Goal: Navigation & Orientation: Find specific page/section

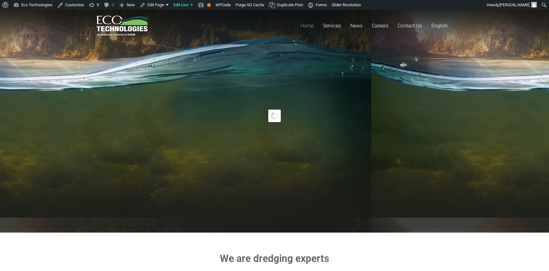
click at [396, 189] on rs-slide "Protect Most what matters Natural resources. Project timelines. Professional re…" at bounding box center [274, 116] width 549 height 218
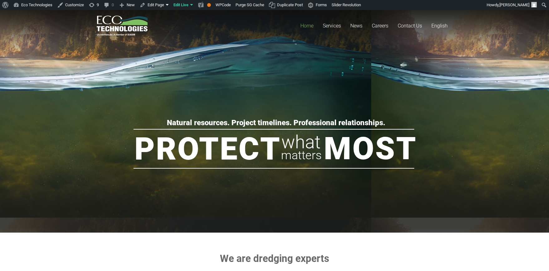
click at [204, 129] on rs-group "Protect Most what matters Natural resources. Project timelines. Professional re…" at bounding box center [273, 154] width 385 height 74
click at [194, 77] on rs-slide "Protect Most what matters Natural resources. Project timelines. Professional re…" at bounding box center [274, 116] width 549 height 218
drag, startPoint x: 0, startPoint y: 0, endPoint x: 233, endPoint y: 89, distance: 249.0
click at [233, 89] on rs-slide "Protect Most what matters Natural resources. Project timelines. Professional re…" at bounding box center [274, 116] width 549 height 218
click at [204, 98] on rs-slide "Protect Most what matters Natural resources. Project timelines. Professional re…" at bounding box center [274, 116] width 549 height 218
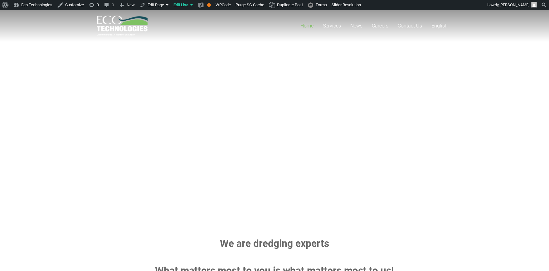
click at [252, 121] on rs-group "Protect Most what matters Natural resources. Project timelines. Professional re…" at bounding box center [273, 147] width 385 height 74
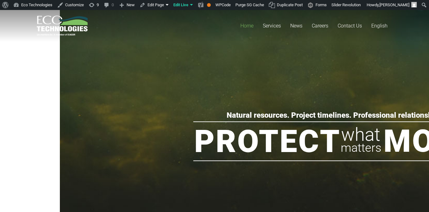
click at [177, 39] on div "Home Services Mine Tailings Dredging & Industrial Lagoons Dredging Marine Dredg…" at bounding box center [276, 25] width 231 height 31
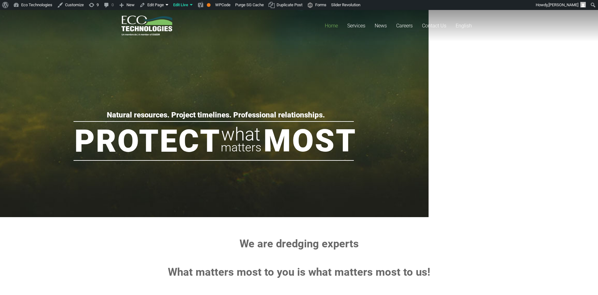
click at [267, 64] on img at bounding box center [214, 35] width 779 height 364
click at [233, 63] on img at bounding box center [214, 35] width 779 height 364
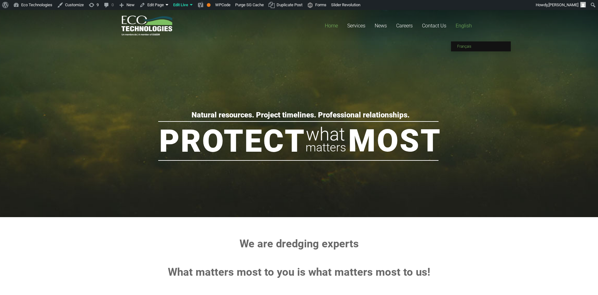
click at [466, 46] on span "Français" at bounding box center [465, 46] width 14 height 4
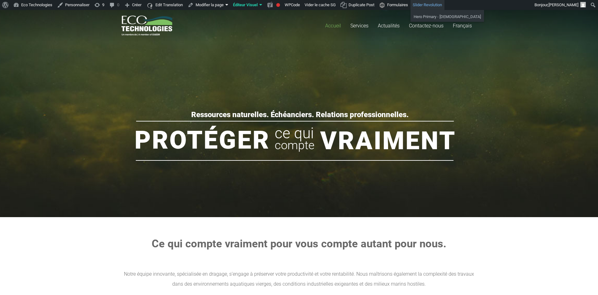
click at [432, 2] on link "Slider Revolution" at bounding box center [428, 5] width 34 height 10
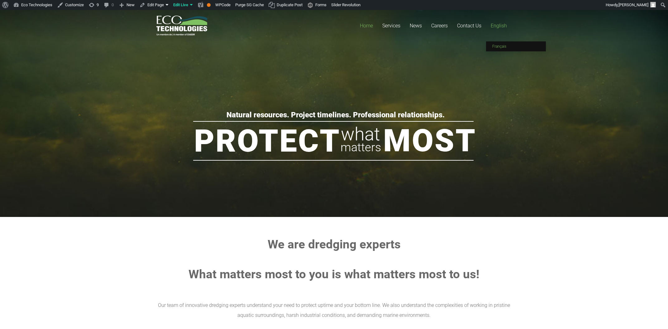
click at [499, 42] on link "Français" at bounding box center [516, 46] width 60 height 10
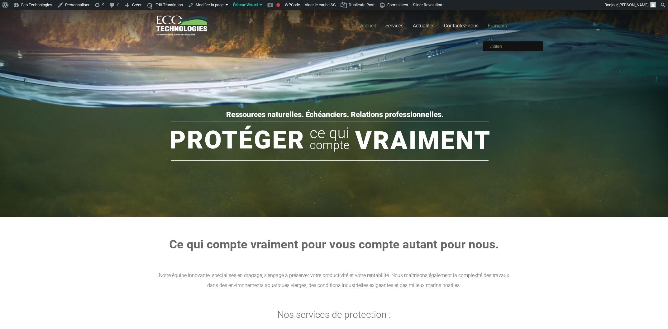
click at [503, 42] on link "English" at bounding box center [513, 46] width 60 height 10
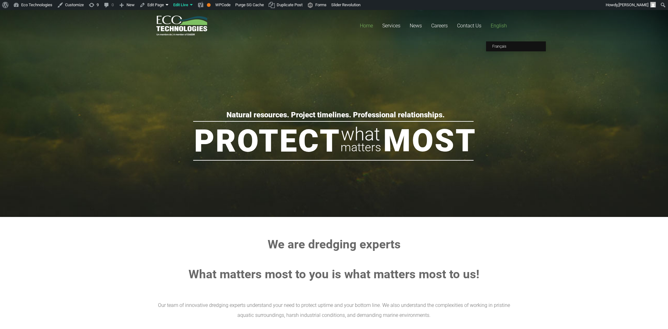
click at [496, 26] on span "English" at bounding box center [499, 26] width 16 height 6
click at [503, 24] on span "English" at bounding box center [499, 26] width 16 height 6
click at [499, 46] on span "Français" at bounding box center [500, 46] width 14 height 4
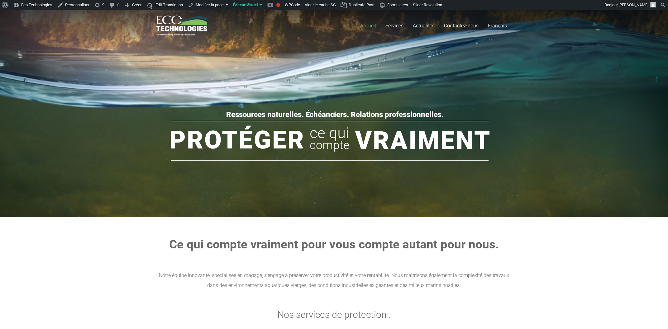
click at [278, 146] on rs-layer "Protéger" at bounding box center [238, 140] width 136 height 31
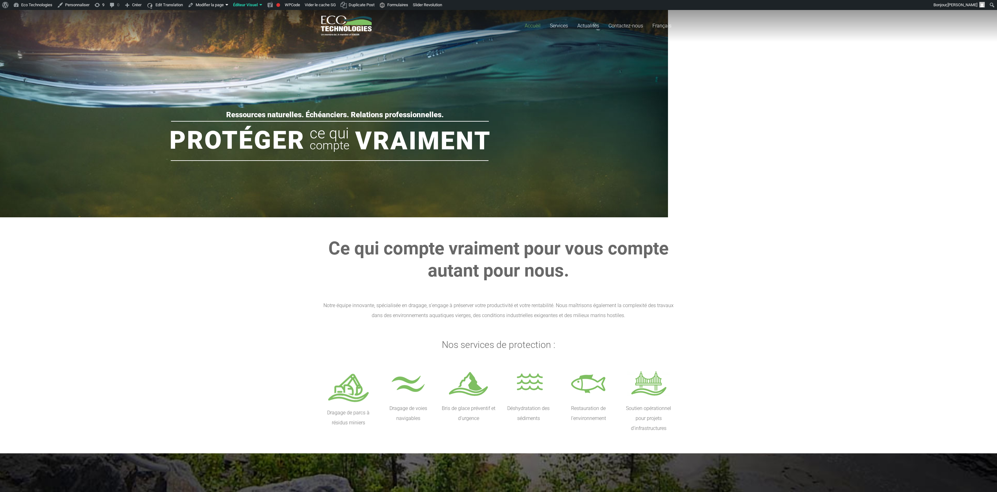
drag, startPoint x: 549, startPoint y: 100, endPoint x: 543, endPoint y: 93, distance: 9.5
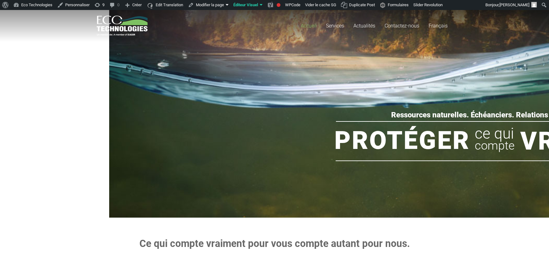
click at [51, 136] on rs-slide "Protéger Vraiment ce qui compte Ressources naturelles. Échéanciers. Relations p…" at bounding box center [498, 108] width 997 height 218
click at [53, 118] on rs-slide "Protéger Vraiment ce qui compte Ressources naturelles. Échéanciers. Relations p…" at bounding box center [498, 108] width 997 height 218
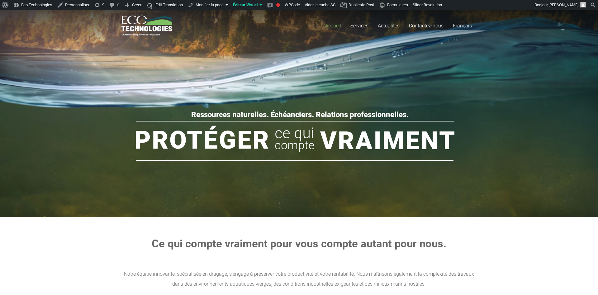
click at [310, 76] on img at bounding box center [299, 137] width 779 height 364
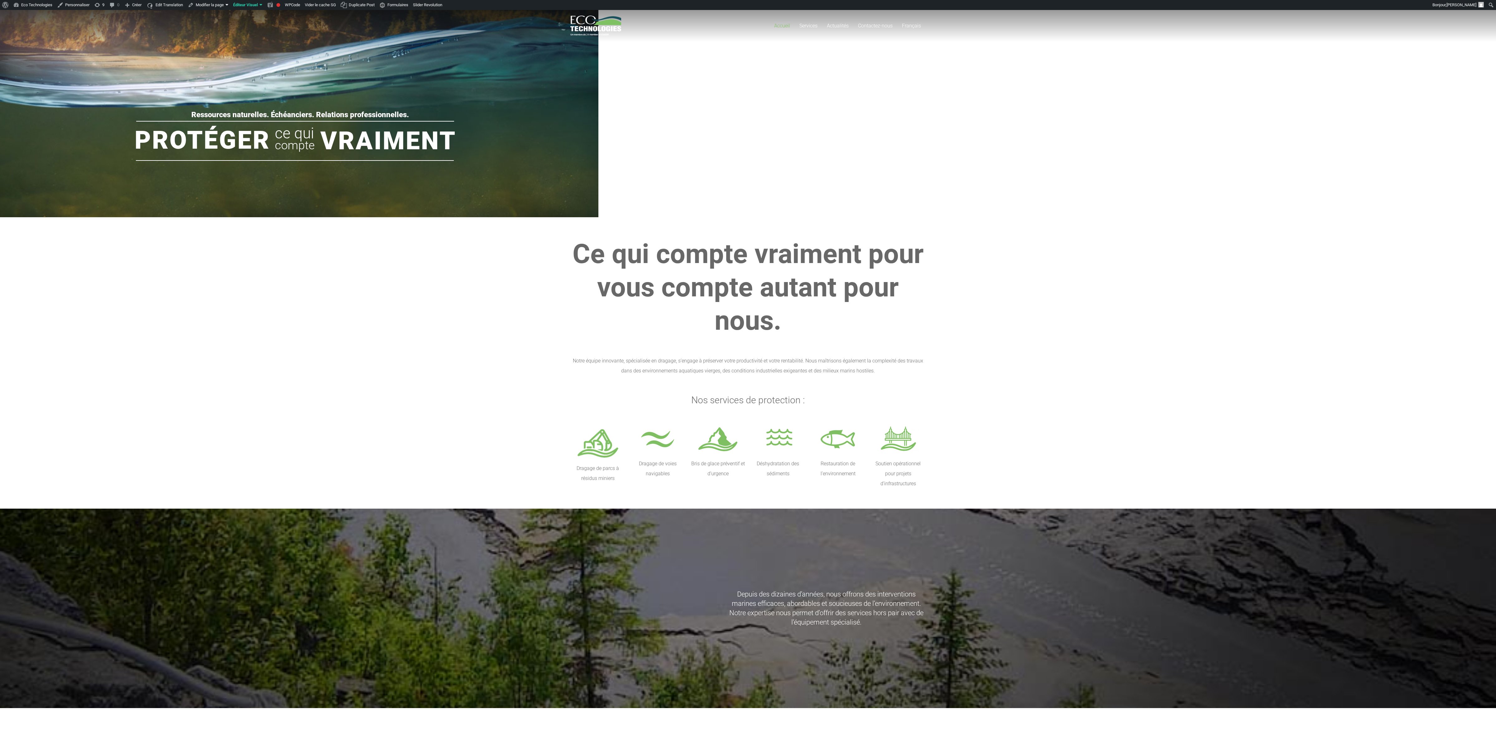
click at [598, 174] on rs-fullwidth-wrap "Protéger Vraiment ce qui compte Ressources naturelles. Échéanciers. Relations p…" at bounding box center [748, 108] width 1496 height 218
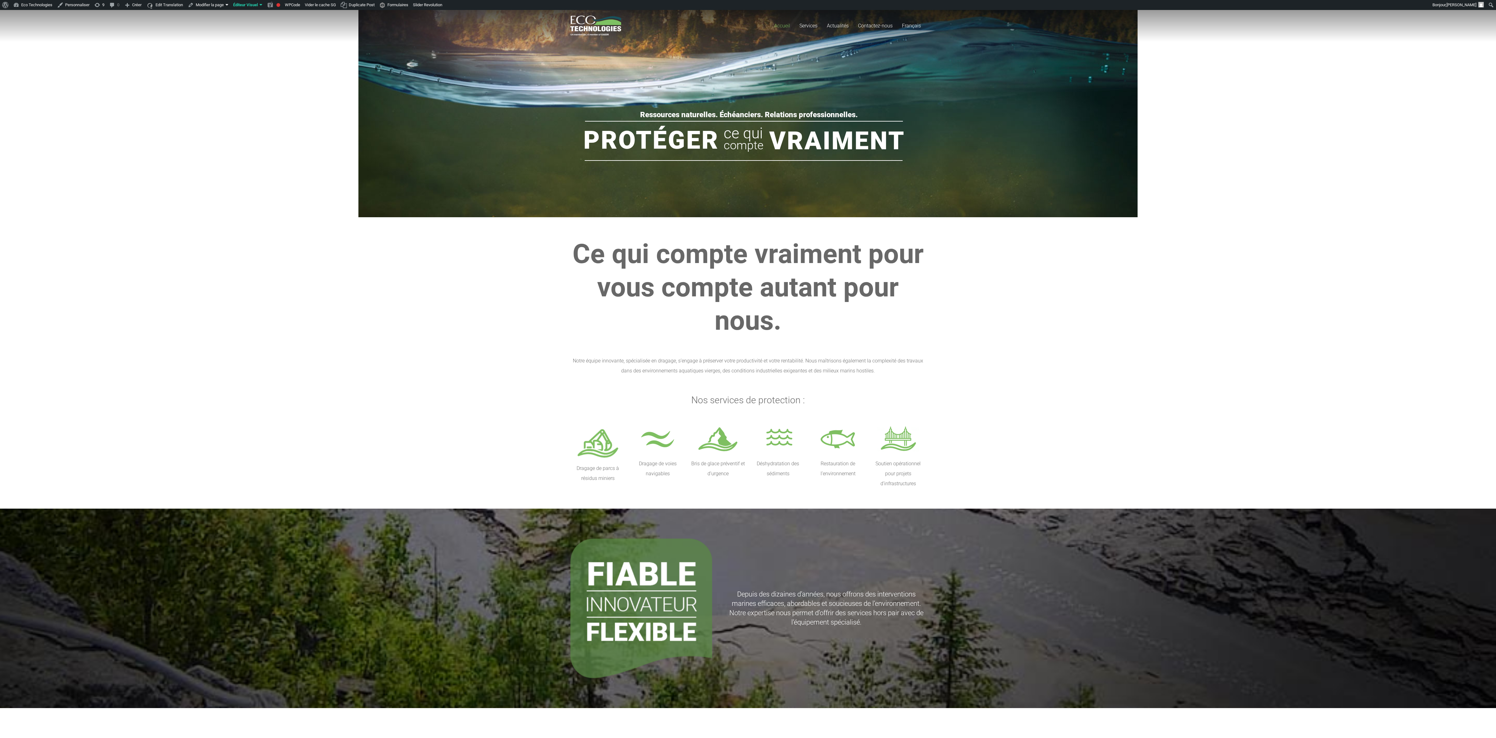
click at [1115, 224] on section "Ce qui compte vraiment pour vous compte autant pour nous. Notre équipe innovant…" at bounding box center [748, 362] width 1496 height 291
click at [210, 217] on rs-slide "Protéger Vraiment ce qui compte Ressources naturelles. Échéanciers. Relations p…" at bounding box center [748, 108] width 1496 height 218
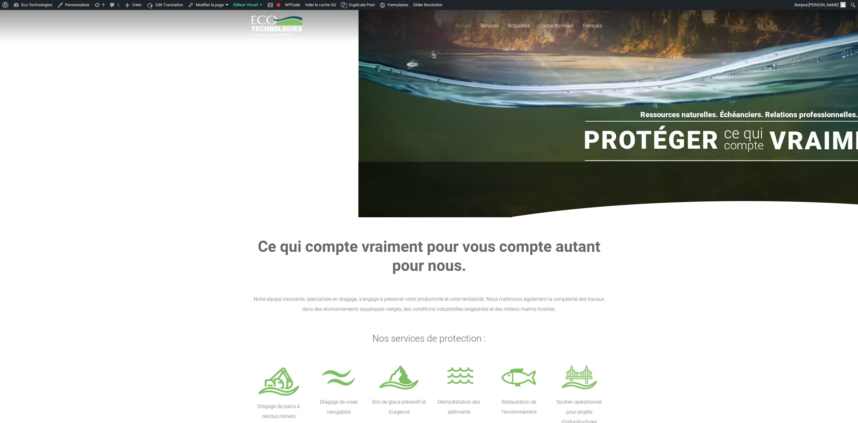
click at [190, 121] on rs-slide "Protéger Vraiment ce qui compte Ressources naturelles. Échéanciers. Relations p…" at bounding box center [748, 108] width 1496 height 218
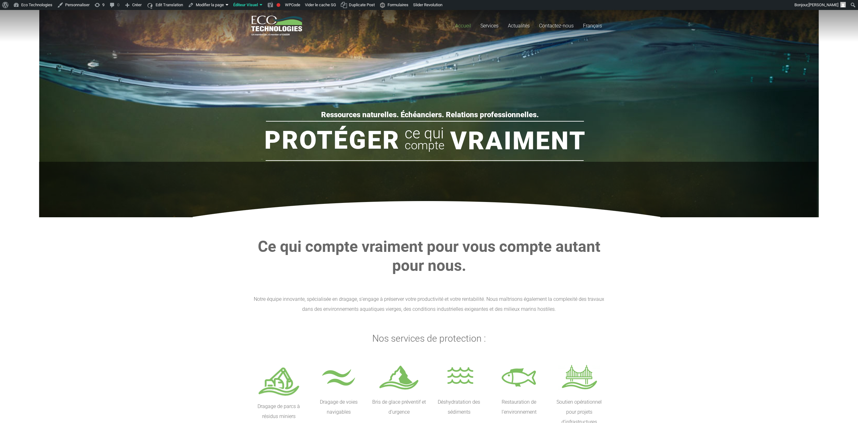
click at [131, 216] on rs-layer at bounding box center [428, 190] width 778 height 56
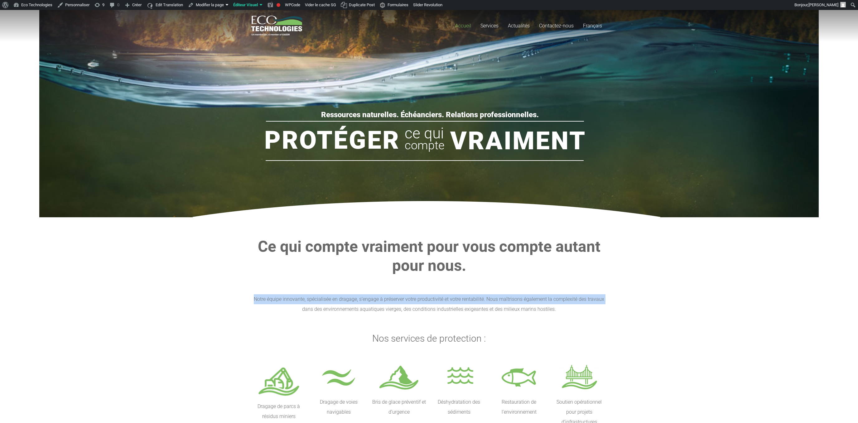
click at [164, 304] on section "Ce qui compte vraiment pour vous compte autant pour nous. Notre équipe innovant…" at bounding box center [429, 332] width 858 height 230
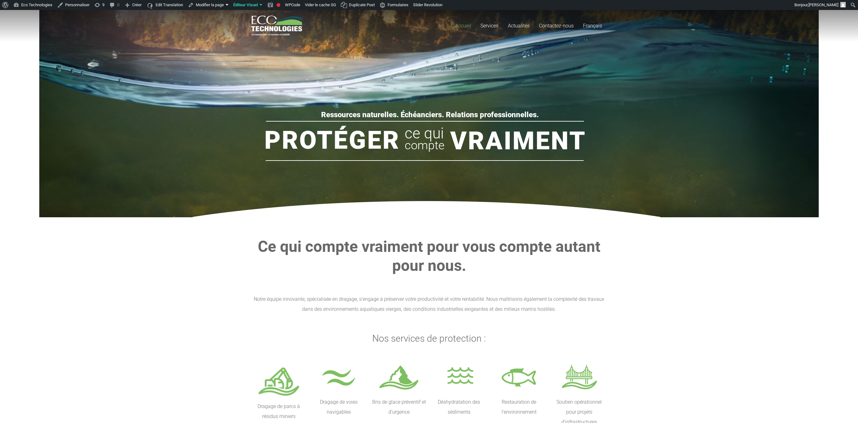
click at [116, 234] on section "Ce qui compte vraiment pour vous compte autant pour nous. Notre équipe innovant…" at bounding box center [429, 332] width 858 height 230
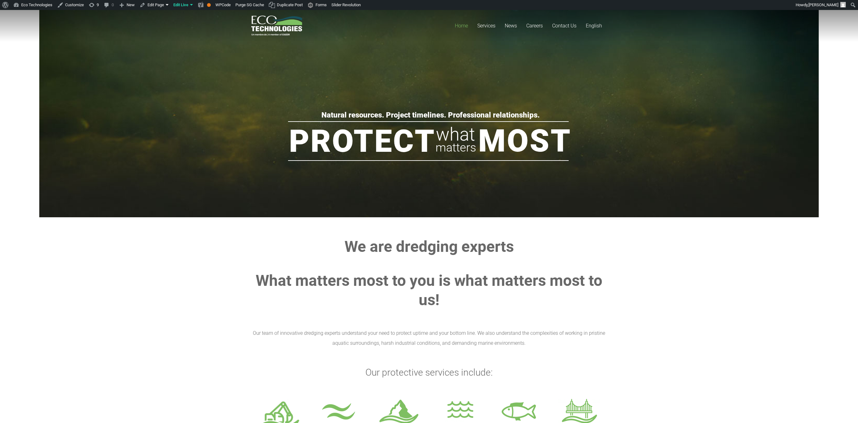
click at [166, 214] on img at bounding box center [428, 35] width 779 height 364
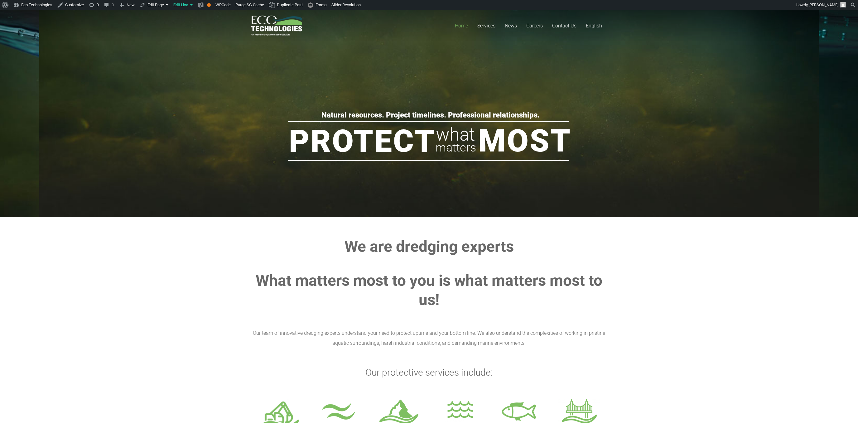
click at [126, 262] on section "We are dredging experts What matters most to you is what matters most to us! Ou…" at bounding box center [429, 349] width 858 height 265
click at [113, 259] on section "We are dredging experts What matters most to you is what matters most to us! Ou…" at bounding box center [429, 349] width 858 height 265
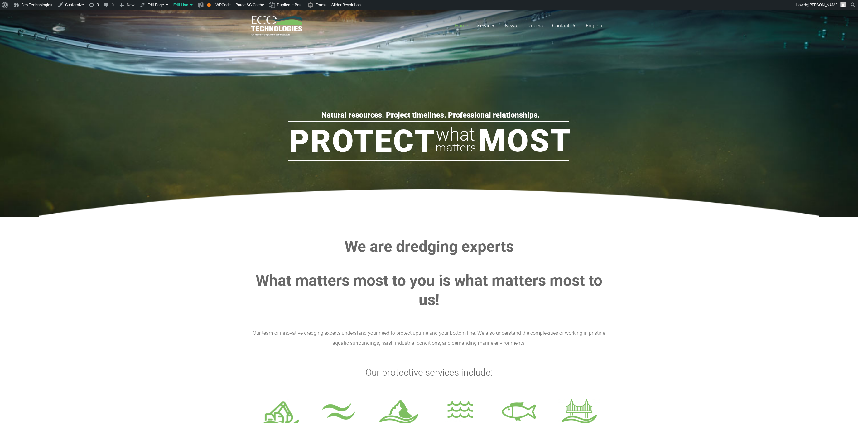
click at [169, 274] on section "We are dredging experts What matters most to you is what matters most to us! Ou…" at bounding box center [429, 349] width 858 height 265
click at [198, 280] on section "We are dredging experts What matters most to you is what matters most to us! Ou…" at bounding box center [429, 349] width 858 height 265
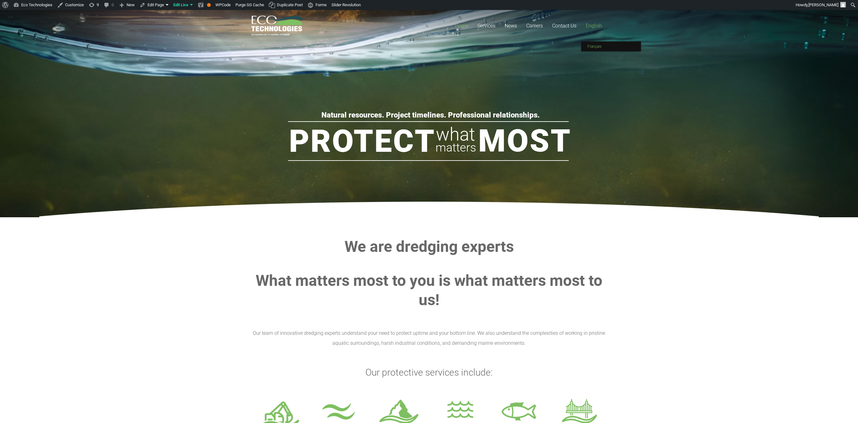
click at [597, 45] on span "Français" at bounding box center [594, 46] width 14 height 4
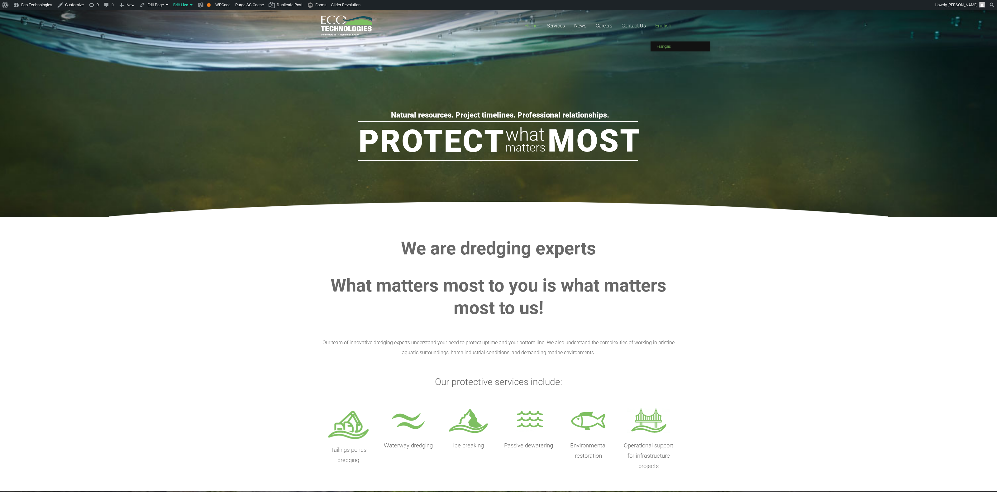
click at [670, 45] on span "Français" at bounding box center [664, 46] width 14 height 4
click at [753, 310] on section "We are dredging experts What matters most to you is what matters most to us! Ou…" at bounding box center [498, 354] width 997 height 274
click at [660, 22] on link "English" at bounding box center [664, 25] width 26 height 31
click at [663, 46] on span "Français" at bounding box center [664, 46] width 14 height 4
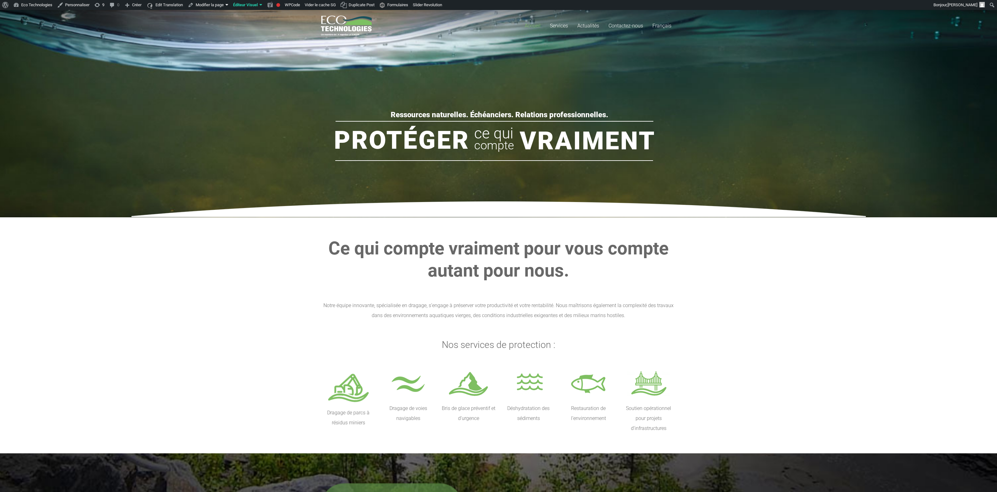
click at [523, 214] on img at bounding box center [499, 209] width 735 height 16
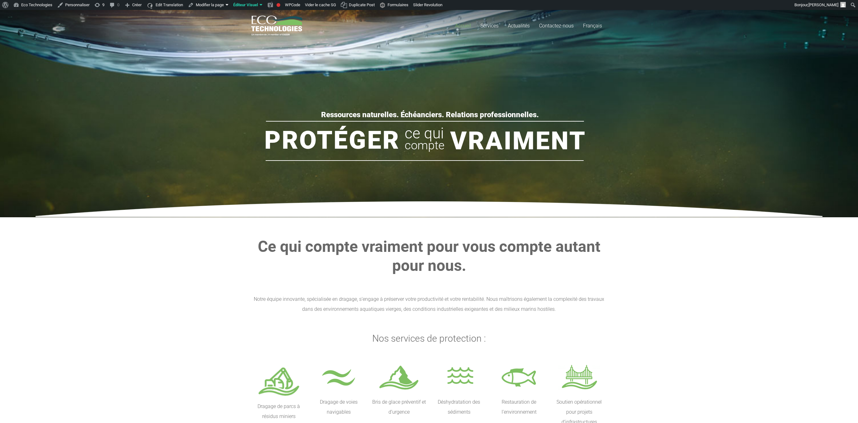
click at [713, 266] on section "Ce qui compte vraiment pour vous compte autant pour nous. Notre équipe innovant…" at bounding box center [429, 332] width 858 height 230
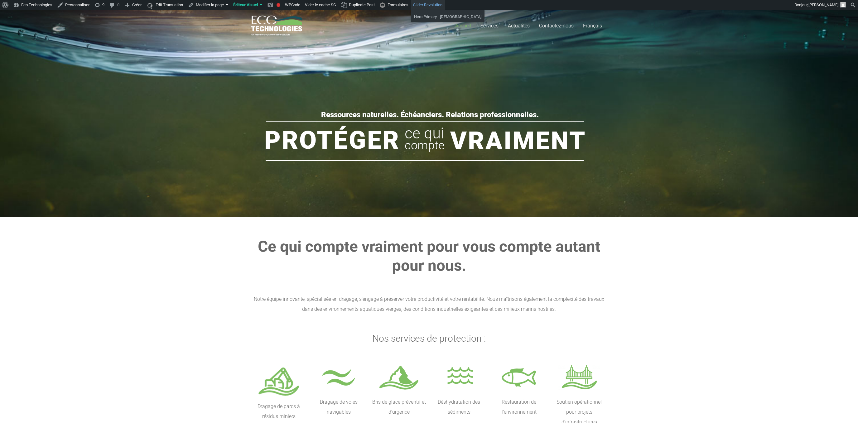
click at [431, 2] on link "Slider Revolution" at bounding box center [428, 5] width 34 height 10
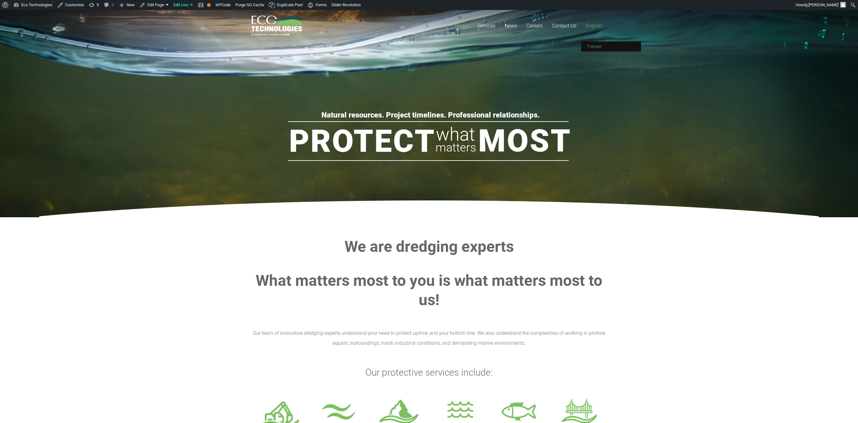
click at [605, 45] on link "Français" at bounding box center [611, 46] width 60 height 10
click at [632, 91] on rs-slide "Protect Most what matters Natural resources. Project timelines. Professional re…" at bounding box center [429, 108] width 858 height 218
click at [631, 91] on rs-slide "Protect Most what matters Natural resources. Project timelines. Professional re…" at bounding box center [429, 108] width 858 height 218
click at [597, 45] on span "Français" at bounding box center [594, 46] width 14 height 4
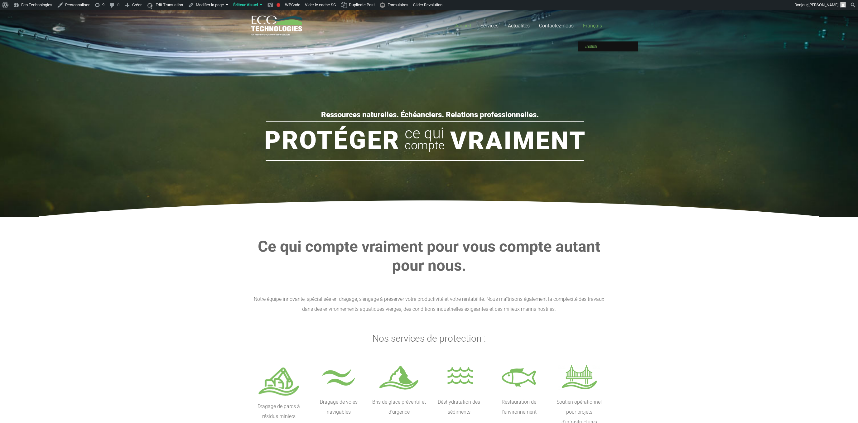
click at [596, 45] on span "English" at bounding box center [590, 46] width 12 height 4
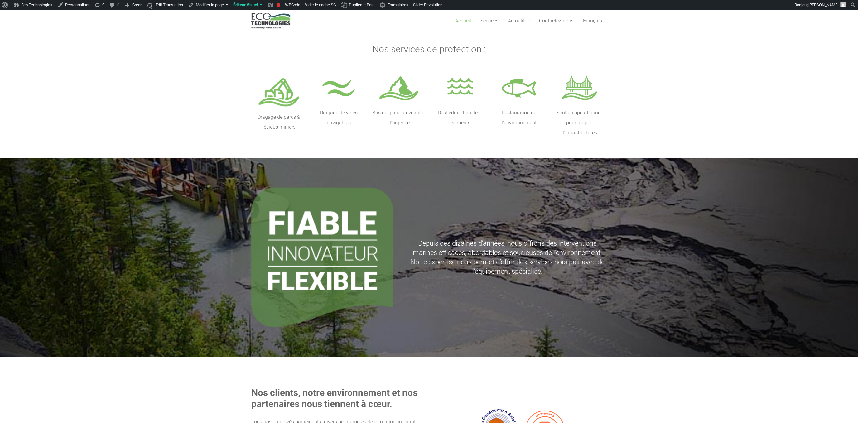
scroll to position [304, 0]
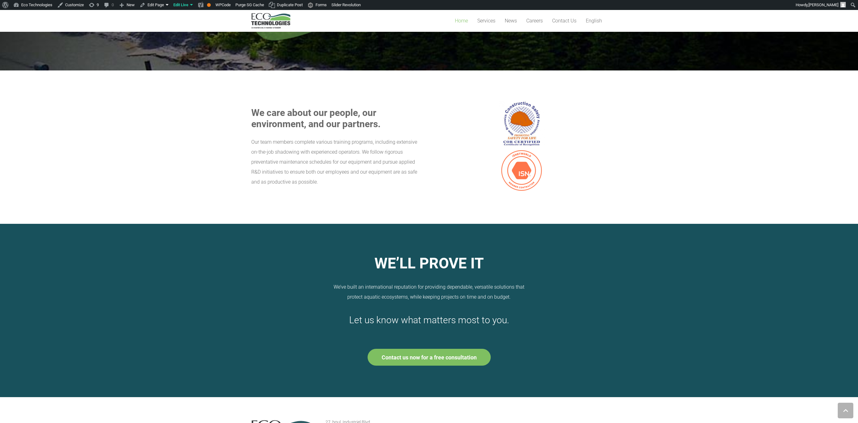
scroll to position [647, 0]
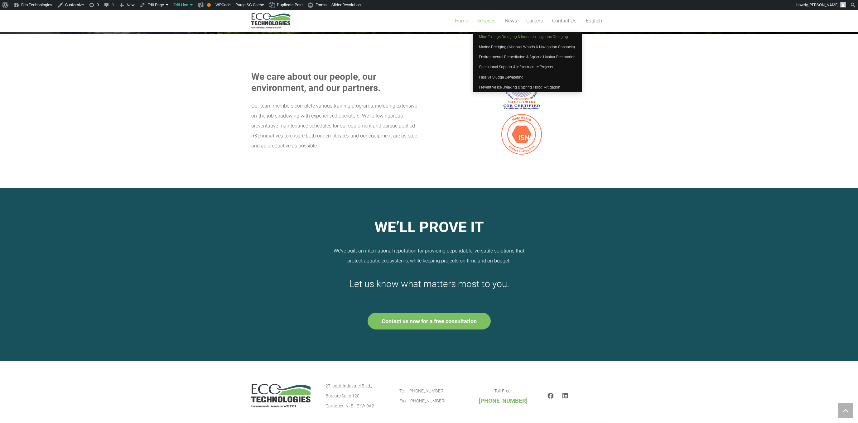
click at [489, 36] on span "Mine Tailings Dredging & Industrial Lagoons Dredging" at bounding box center [523, 37] width 89 height 4
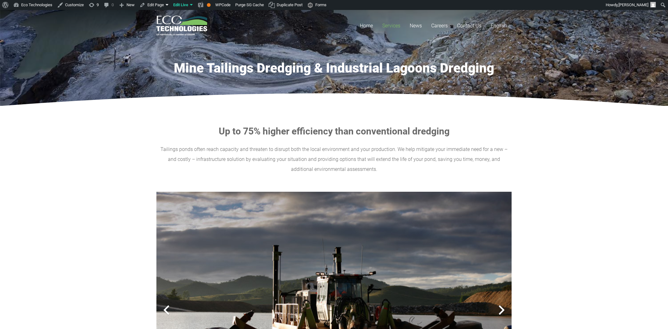
click at [565, 187] on section "Up to 75% higher efficiency than conventional dredging Tailings ponds often rea…" at bounding box center [334, 330] width 668 height 449
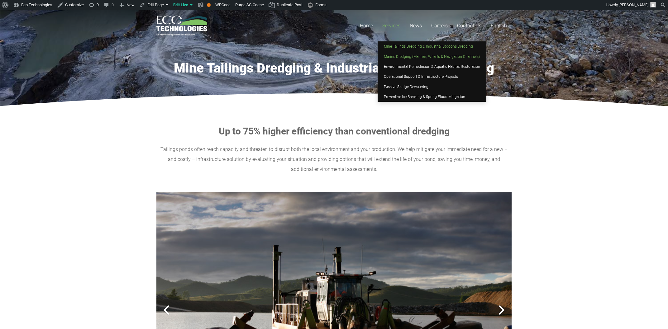
click at [402, 55] on span "Marine Dredging (Marinas, Wharfs & Navigation Channels)" at bounding box center [432, 57] width 96 height 4
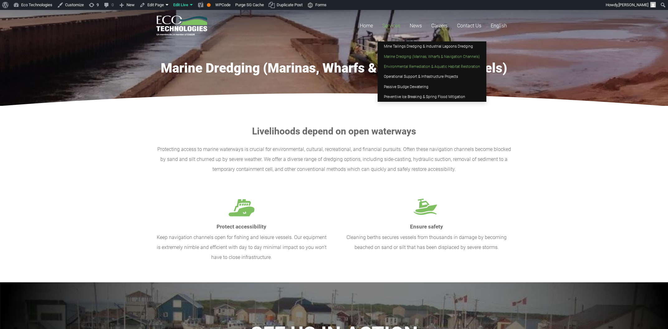
click at [408, 64] on link "Environmental Remediation & Aquatic Habitat Restoration" at bounding box center [432, 67] width 109 height 10
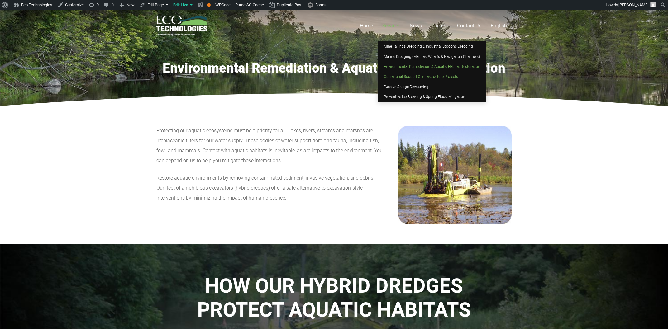
click at [403, 76] on span "Operational Support & Infrastructure Projects" at bounding box center [421, 77] width 74 height 4
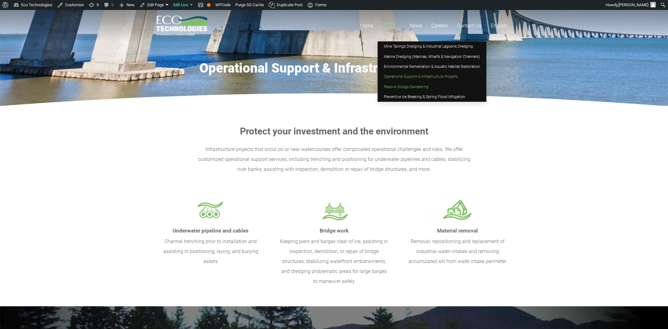
click at [397, 84] on link "Passive Sludge Dewatering" at bounding box center [432, 87] width 109 height 10
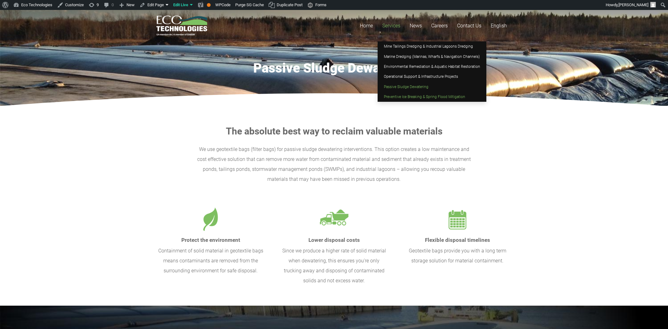
click at [395, 97] on span "Preventive Ice Breaking & Spring Flood Mitigation" at bounding box center [424, 97] width 81 height 4
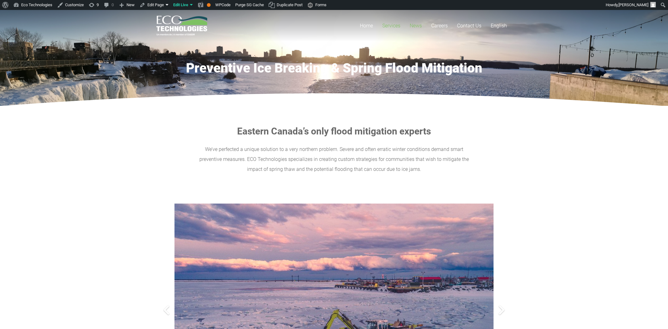
click at [422, 27] on span "News" at bounding box center [416, 26] width 12 height 6
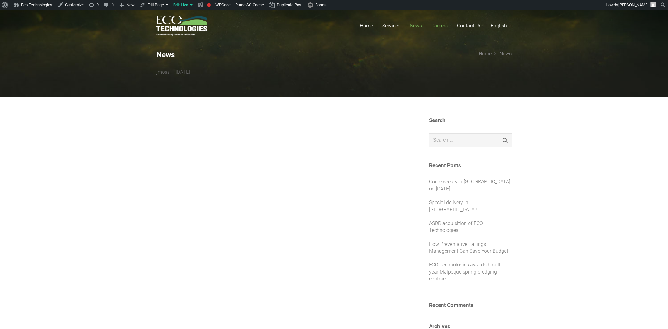
click at [439, 20] on link "Careers" at bounding box center [440, 25] width 26 height 31
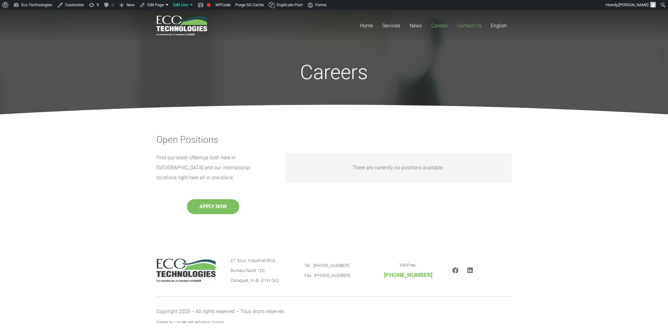
click at [470, 23] on span "Contact Us" at bounding box center [469, 26] width 24 height 6
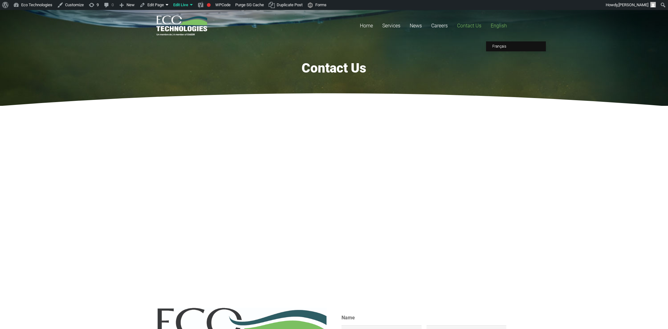
click at [499, 28] on span "English" at bounding box center [499, 26] width 16 height 6
click at [495, 50] on link "Français" at bounding box center [516, 46] width 60 height 10
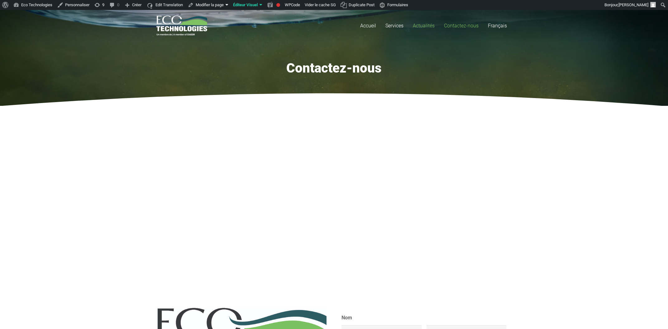
click at [429, 24] on span "Actualités" at bounding box center [424, 26] width 22 height 6
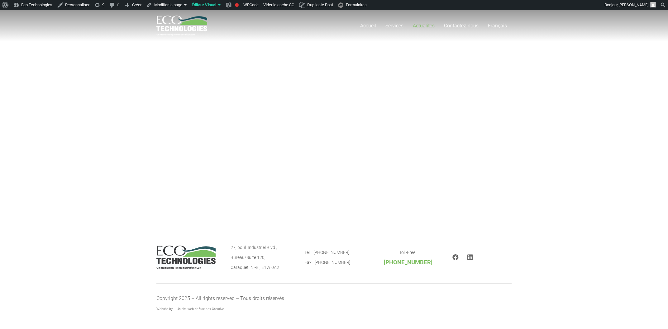
click at [400, 151] on div "Accueil Services Dragage de parcs à résidus miniers Dragage de voies navigables…" at bounding box center [334, 116] width 668 height 213
click at [421, 20] on link "Actualités" at bounding box center [423, 25] width 31 height 31
click at [493, 28] on span "Français" at bounding box center [497, 26] width 19 height 6
click at [618, 87] on div "Accueil Services Dragage de parcs à résidus miniers Dragage de voies navigables…" at bounding box center [334, 116] width 668 height 213
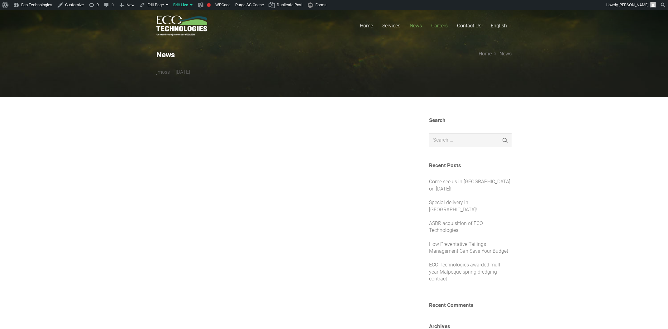
click at [441, 25] on span "Careers" at bounding box center [439, 26] width 17 height 6
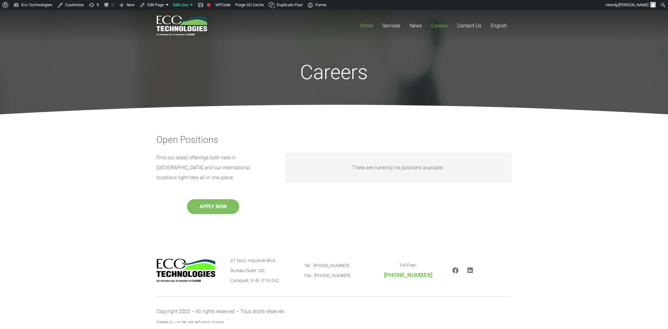
click at [361, 24] on span "Home" at bounding box center [366, 26] width 13 height 6
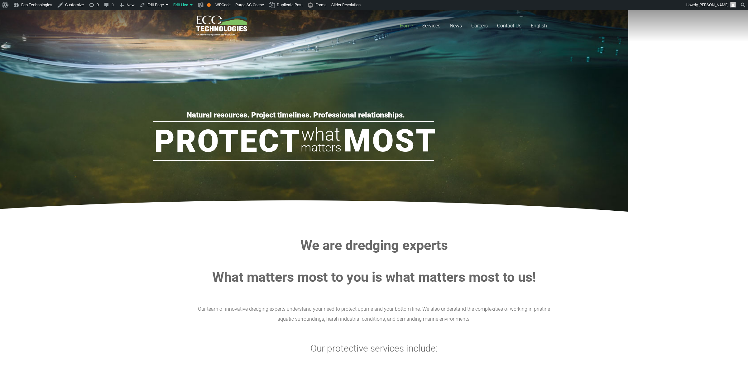
click at [603, 239] on section "We are dredging experts What matters most to you is what matters most to us! Ou…" at bounding box center [374, 337] width 748 height 241
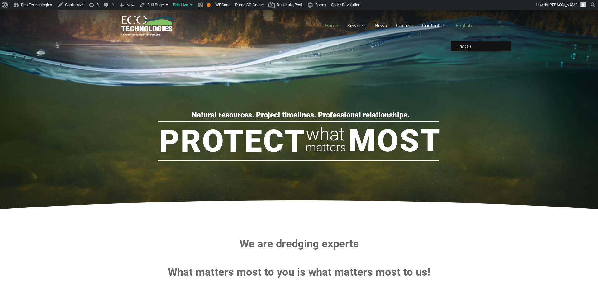
click at [467, 26] on span "English" at bounding box center [464, 26] width 16 height 6
click at [467, 49] on rs-slide "Protect Most what matters Natural resources. Project timelines. Professional re…" at bounding box center [299, 108] width 598 height 218
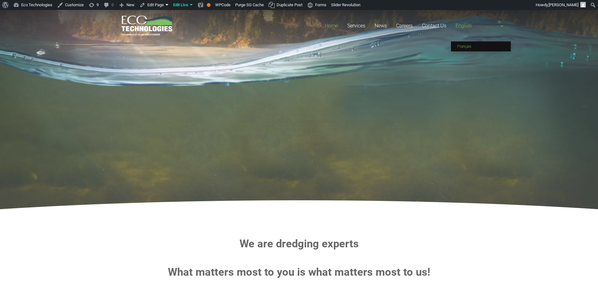
click at [465, 46] on span "Français" at bounding box center [465, 46] width 14 height 4
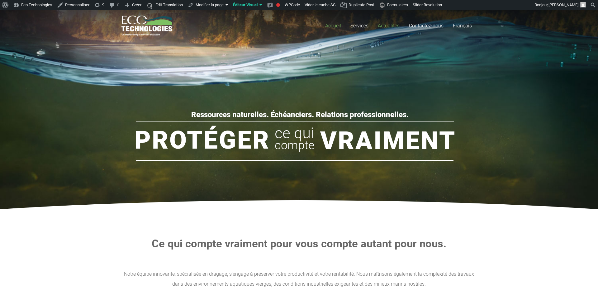
click at [394, 22] on link "Actualités" at bounding box center [388, 25] width 31 height 31
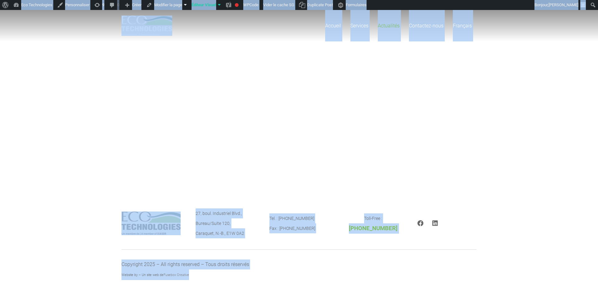
click at [401, 133] on div "Accueil Services Dragage de parcs à résidus miniers Dragage de voies navigables…" at bounding box center [299, 99] width 598 height 179
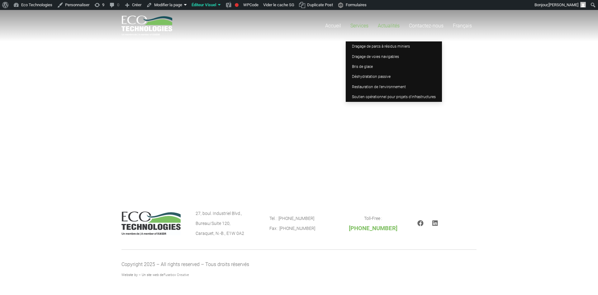
click at [362, 22] on link "Services" at bounding box center [359, 25] width 27 height 31
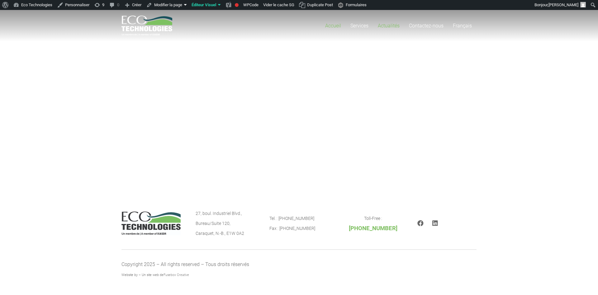
click at [329, 26] on span "Accueil" at bounding box center [333, 26] width 16 height 6
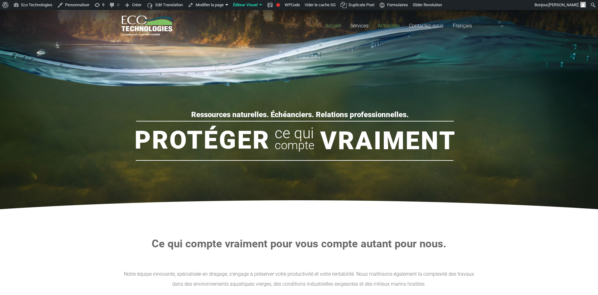
click at [386, 21] on link "Actualités" at bounding box center [388, 25] width 31 height 31
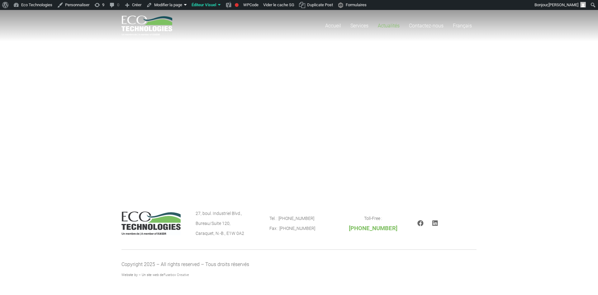
drag, startPoint x: 114, startPoint y: 106, endPoint x: 583, endPoint y: 235, distance: 486.0
click at [570, 226] on body "À propos de WordPress À propos de WordPress Contribuer Site de WordPress-FR Doc…" at bounding box center [299, 152] width 598 height 285
click at [495, 251] on section "Copyright 2025 – All rights reserved – Tous droits réservés Website by – Un sit…" at bounding box center [299, 267] width 598 height 55
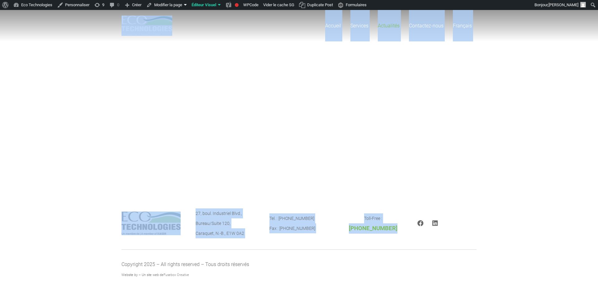
drag, startPoint x: 497, startPoint y: 259, endPoint x: 196, endPoint y: 114, distance: 334.5
click at [195, 115] on body "À propos de WordPress À propos de WordPress Contribuer Site de WordPress-FR Doc…" at bounding box center [299, 152] width 598 height 285
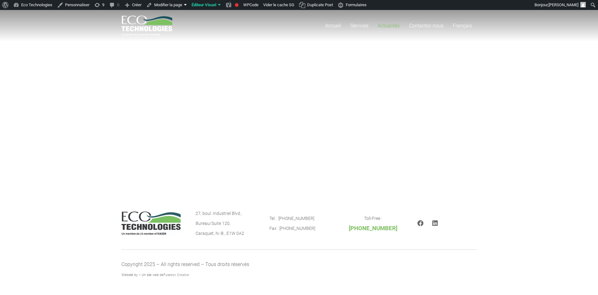
click at [490, 153] on div "Accueil Services Dragage de parcs à résidus miniers Dragage de voies navigables…" at bounding box center [299, 99] width 598 height 179
